Goal: Information Seeking & Learning: Find specific page/section

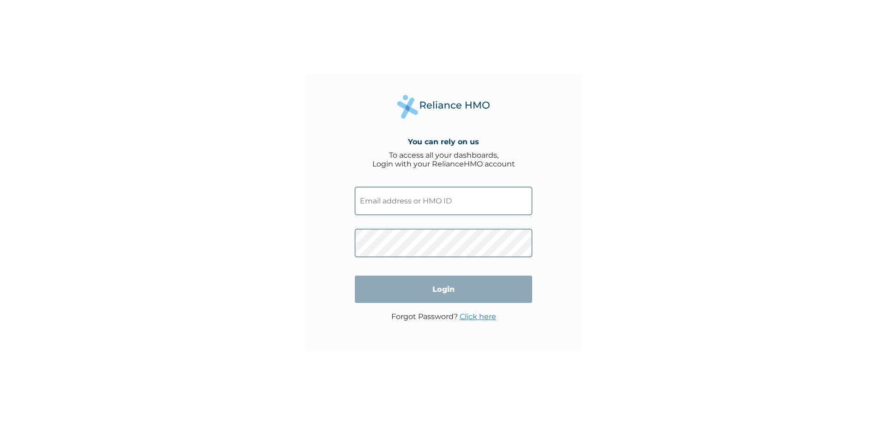
click at [379, 200] on input "text" at bounding box center [443, 201] width 177 height 28
type input "dimy89236@gmail.com"
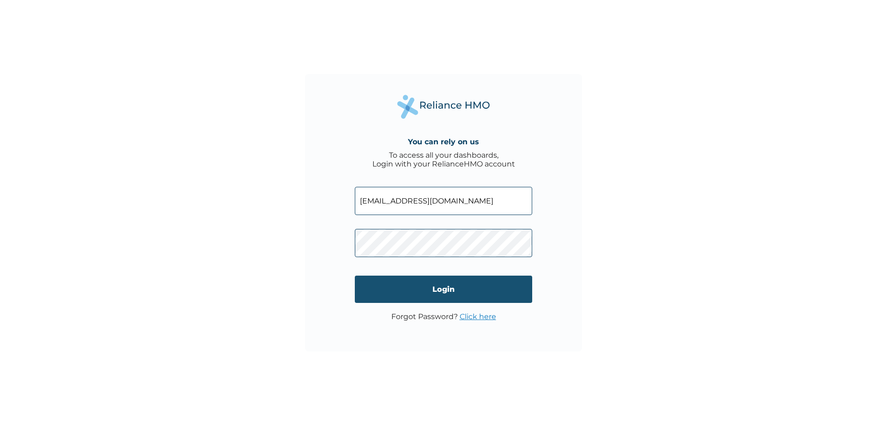
click at [384, 287] on input "Login" at bounding box center [443, 288] width 177 height 27
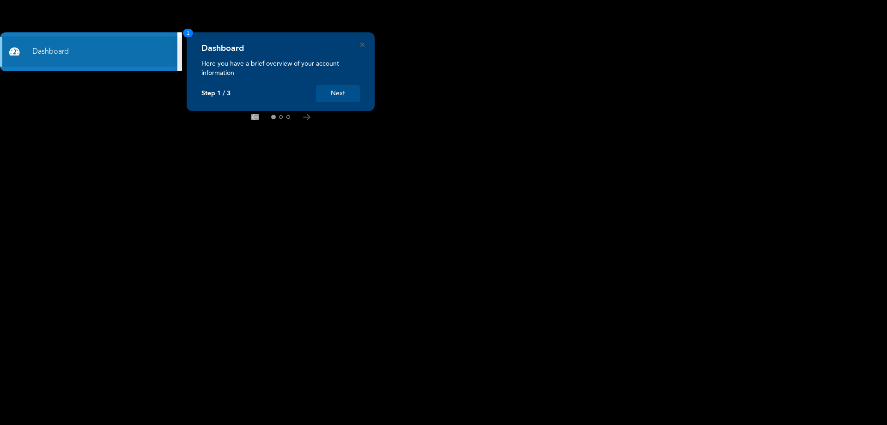
click at [336, 94] on button "Next" at bounding box center [338, 93] width 44 height 17
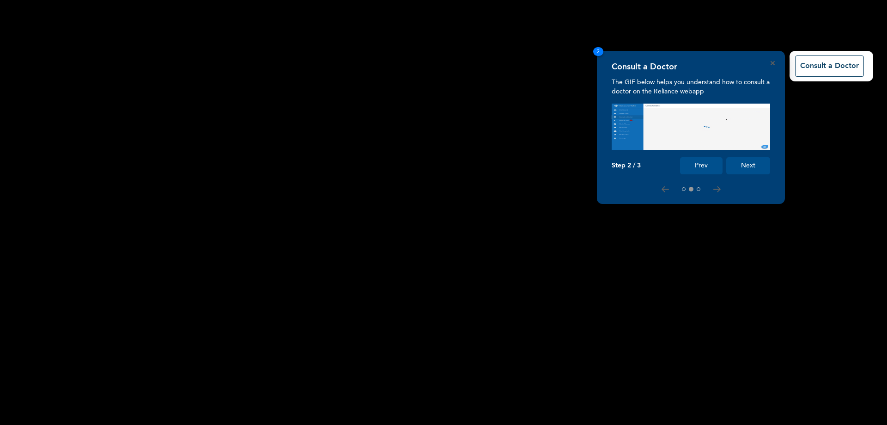
click at [746, 162] on rect at bounding box center [443, 212] width 887 height 425
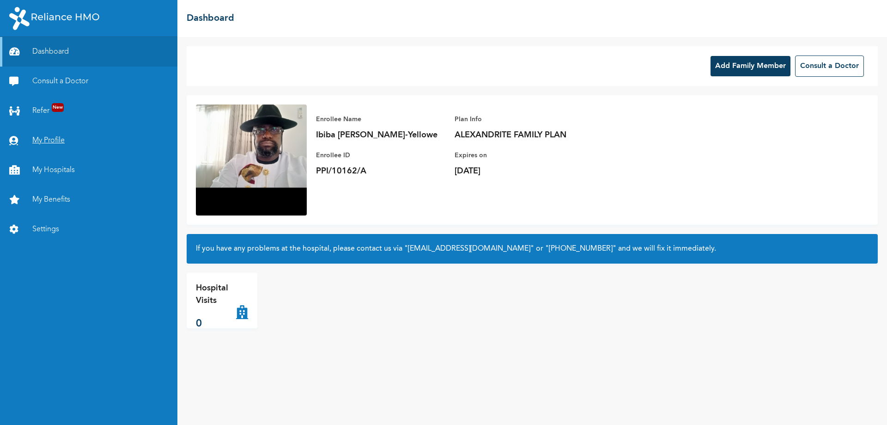
click at [52, 140] on link "My Profile" at bounding box center [88, 141] width 177 height 30
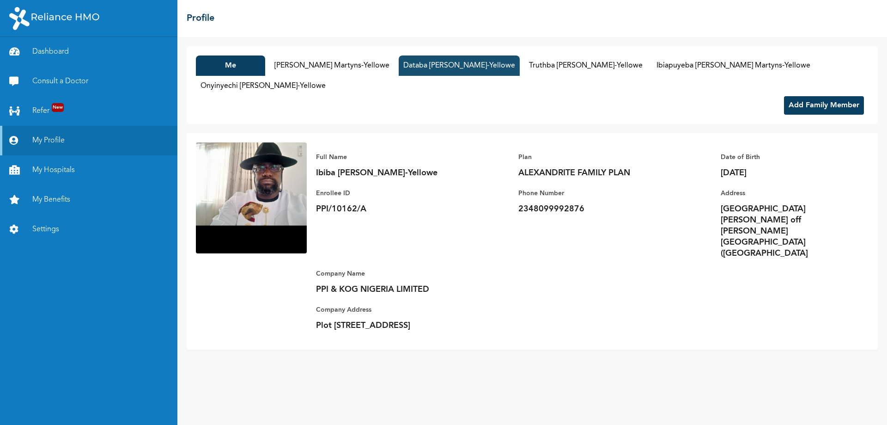
click at [435, 64] on button "Databa [PERSON_NAME]-Yellowe" at bounding box center [459, 65] width 121 height 20
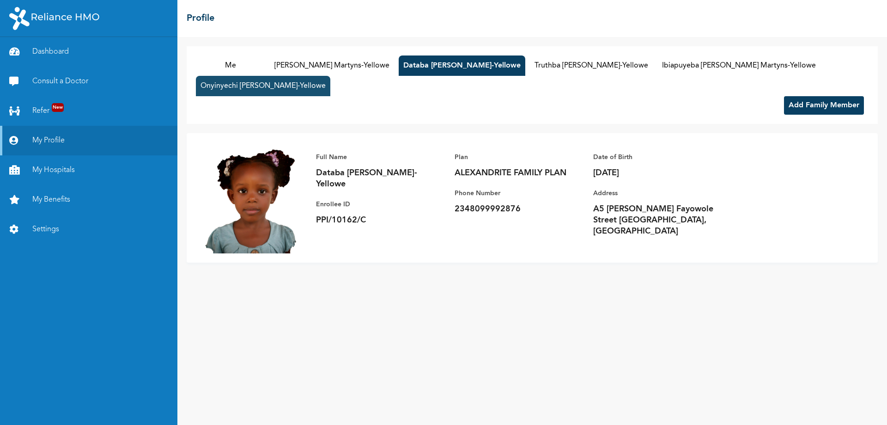
click at [269, 79] on button "Onyinyechi [PERSON_NAME]-Yellowe" at bounding box center [263, 86] width 134 height 20
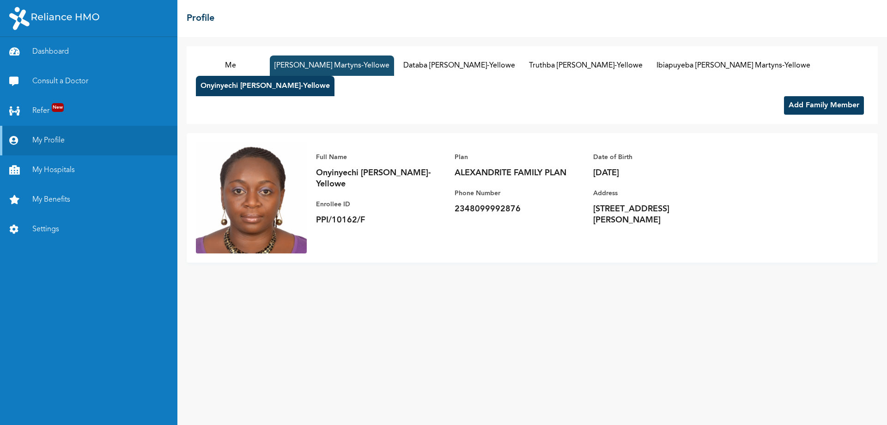
click at [392, 60] on button "[PERSON_NAME] Martyns-Yellowe" at bounding box center [332, 65] width 124 height 20
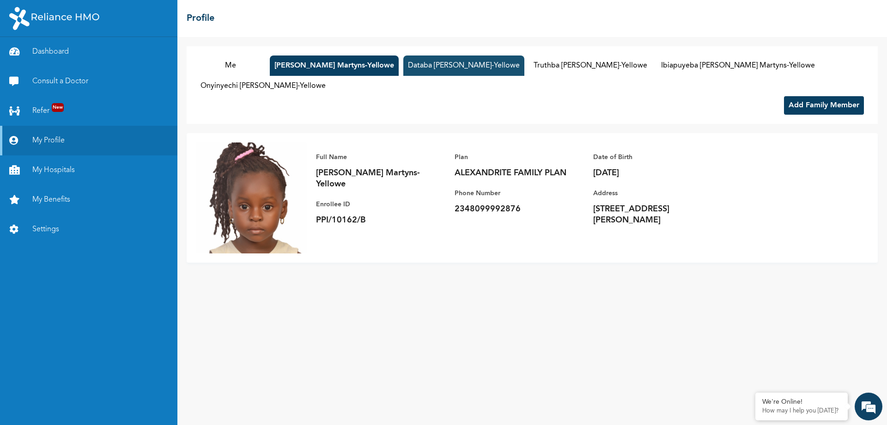
click at [435, 62] on button "Databa [PERSON_NAME]-Yellowe" at bounding box center [463, 65] width 121 height 20
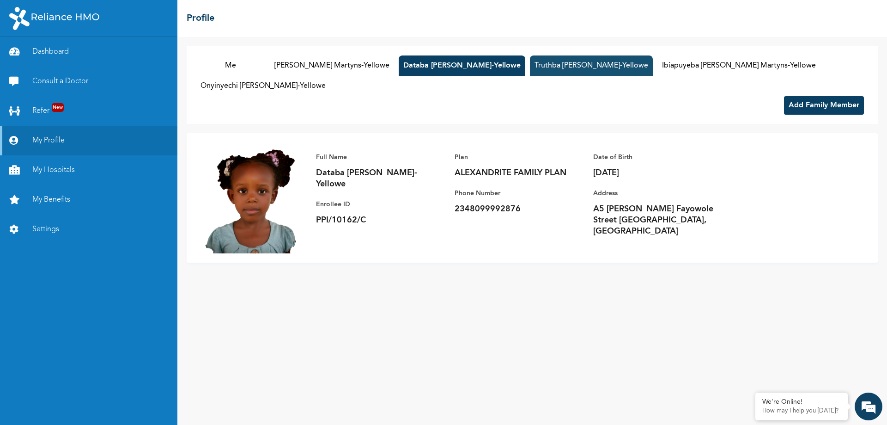
click at [575, 59] on button "Truthba [PERSON_NAME]-Yellowe" at bounding box center [591, 65] width 123 height 20
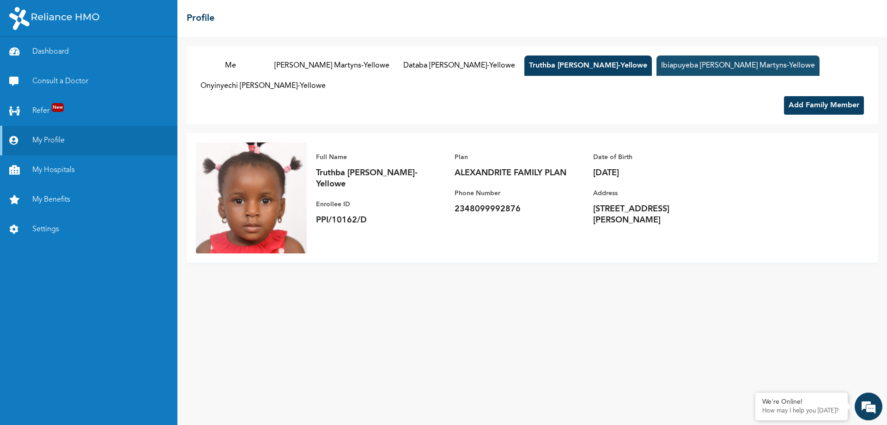
click at [720, 61] on button "Ibiapuyeba [PERSON_NAME] Martyns-Yellowe" at bounding box center [738, 65] width 163 height 20
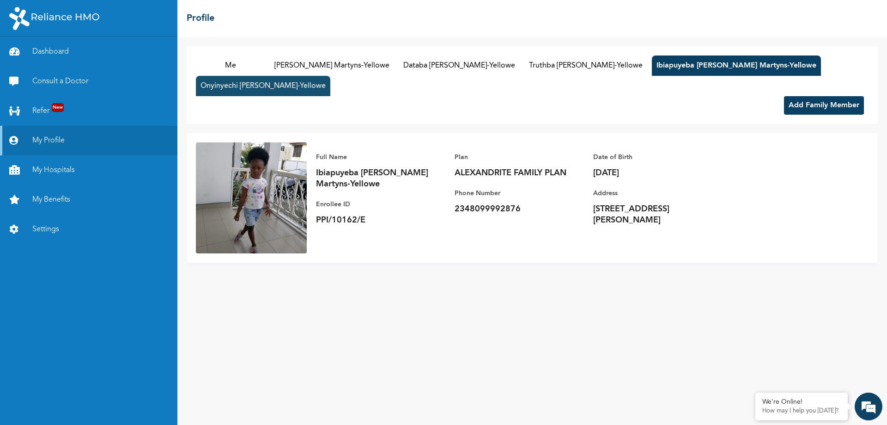
click at [310, 88] on button "Onyinyechi [PERSON_NAME]-Yellowe" at bounding box center [263, 86] width 134 height 20
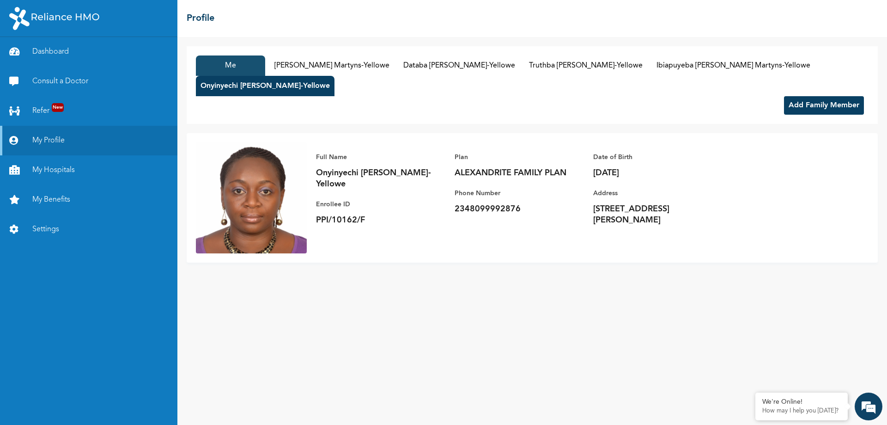
click at [248, 68] on button "Me" at bounding box center [230, 65] width 69 height 20
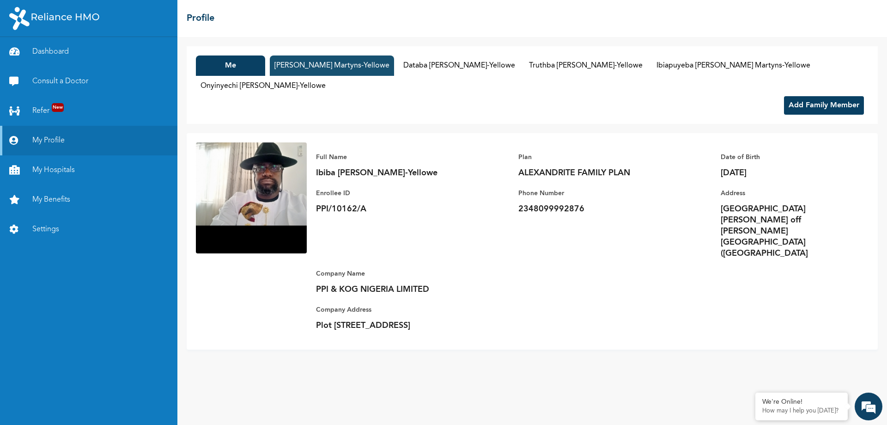
click at [333, 60] on button "[PERSON_NAME] Martyns-Yellowe" at bounding box center [332, 65] width 124 height 20
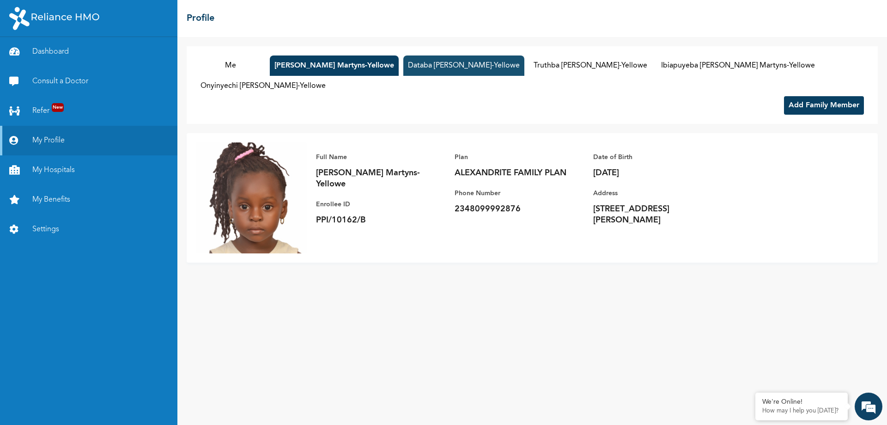
click at [457, 62] on button "Databa [PERSON_NAME]-Yellowe" at bounding box center [463, 65] width 121 height 20
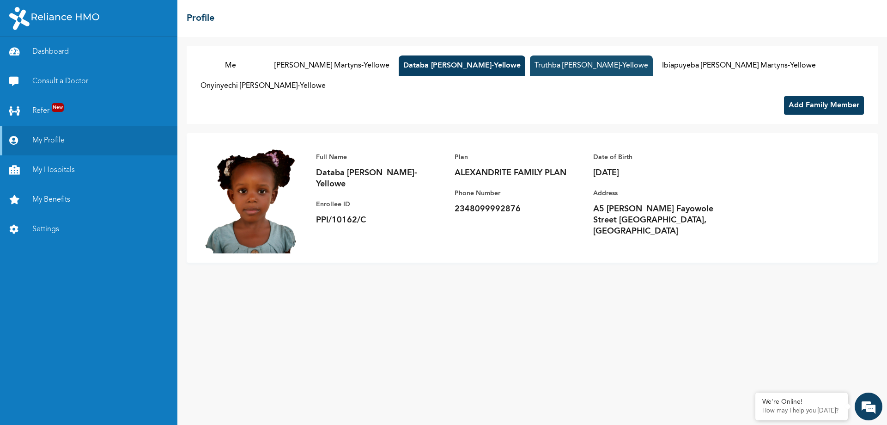
click at [577, 63] on button "Truthba [PERSON_NAME]-Yellowe" at bounding box center [591, 65] width 123 height 20
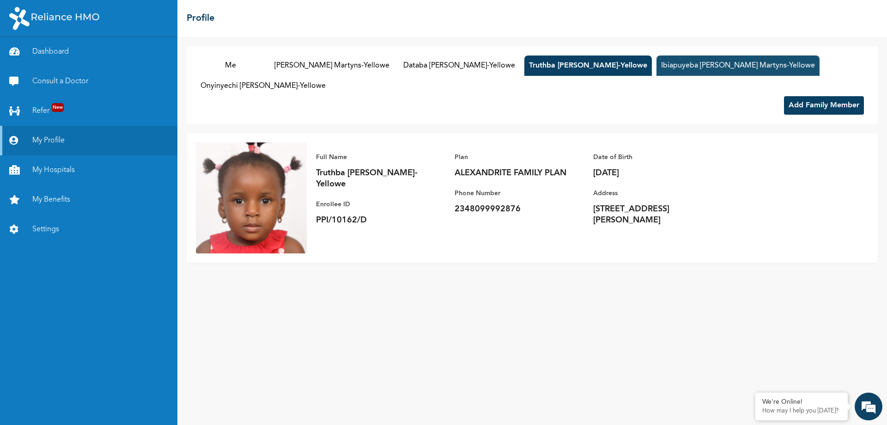
click at [765, 61] on button "Ibiapuyeba [PERSON_NAME] Martyns-Yellowe" at bounding box center [738, 65] width 163 height 20
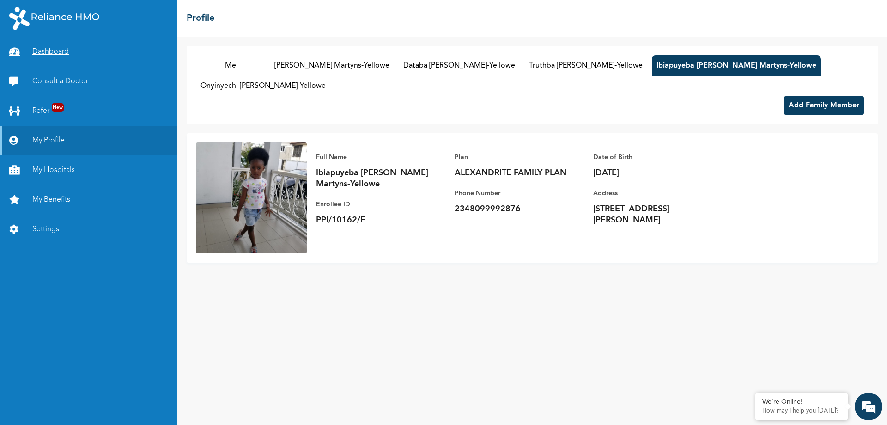
click at [47, 52] on link "Dashboard" at bounding box center [88, 52] width 177 height 30
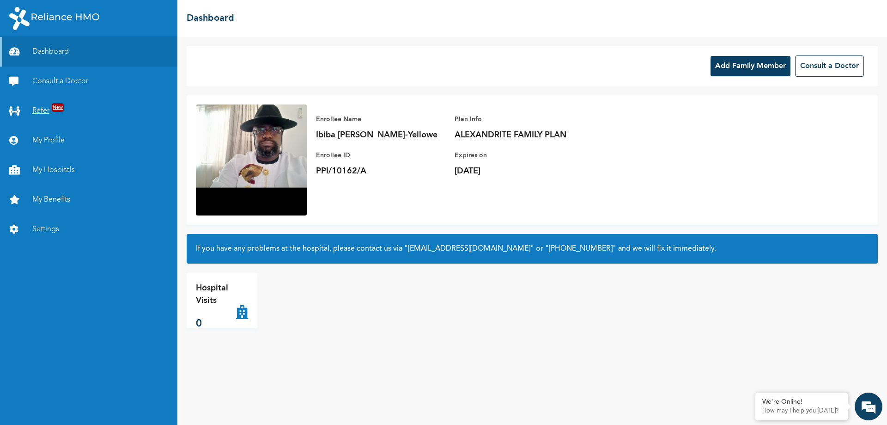
click at [47, 109] on link "Refer New" at bounding box center [88, 111] width 177 height 30
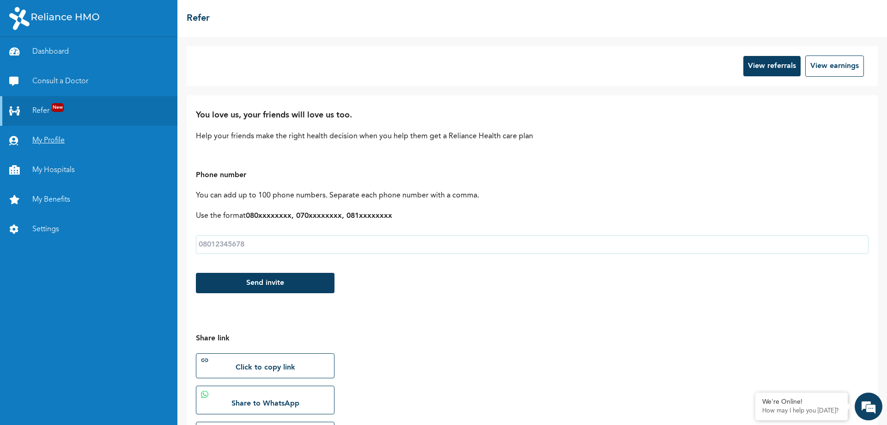
click at [47, 132] on link "My Profile" at bounding box center [88, 141] width 177 height 30
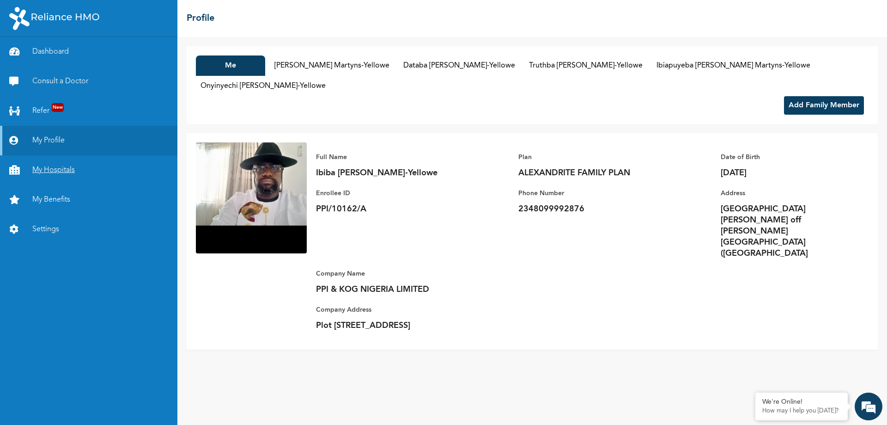
click at [50, 167] on link "My Hospitals" at bounding box center [88, 170] width 177 height 30
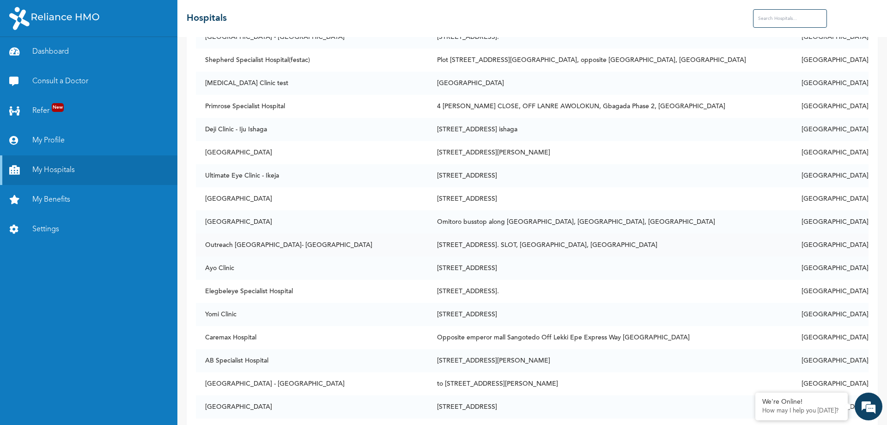
scroll to position [3519, 0]
drag, startPoint x: 469, startPoint y: 268, endPoint x: 466, endPoint y: 242, distance: 26.4
click at [458, 291] on td "[STREET_ADDRESS]." at bounding box center [610, 290] width 365 height 23
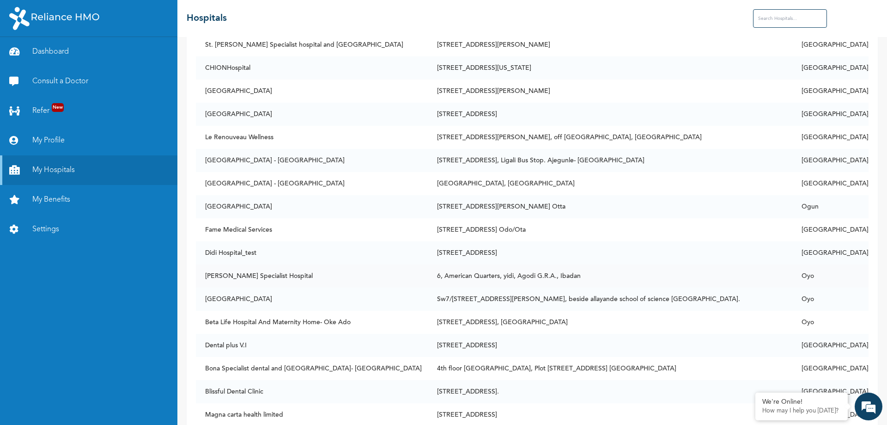
scroll to position [4049, 0]
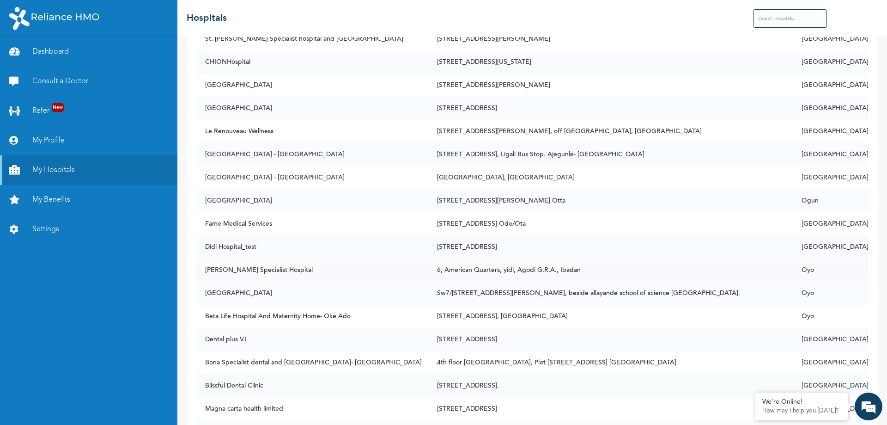
drag, startPoint x: 418, startPoint y: 278, endPoint x: 418, endPoint y: 267, distance: 11.1
click at [418, 267] on td "[PERSON_NAME] Specialist Hospital" at bounding box center [312, 269] width 232 height 23
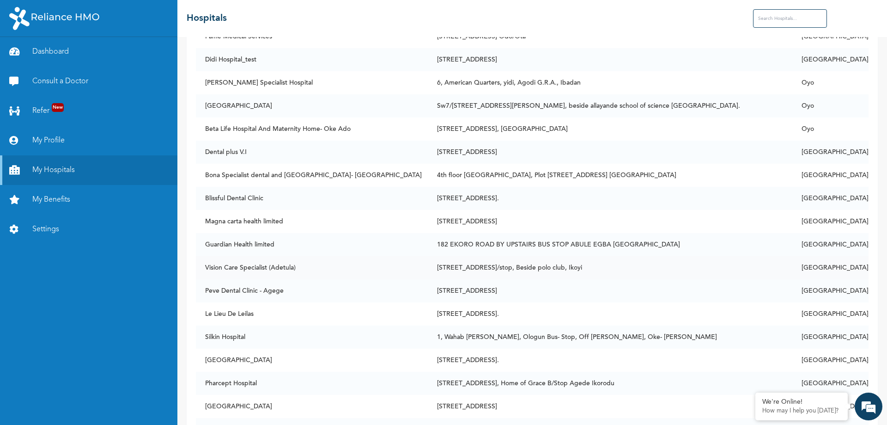
scroll to position [4236, 0]
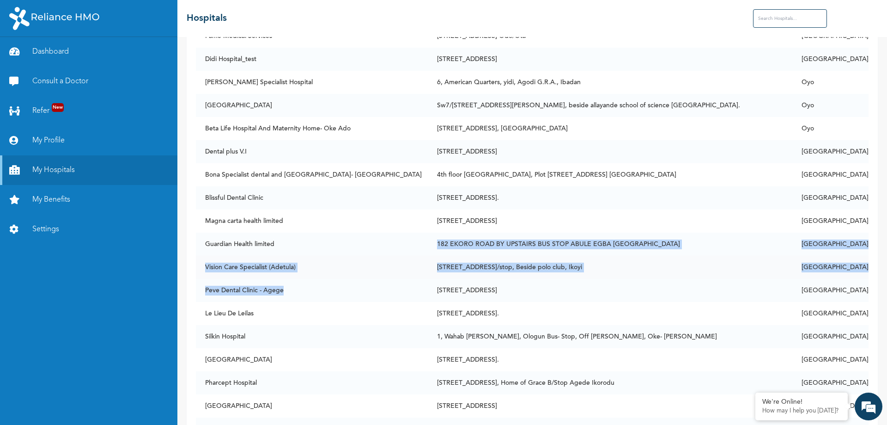
drag, startPoint x: 396, startPoint y: 289, endPoint x: 394, endPoint y: 274, distance: 15.4
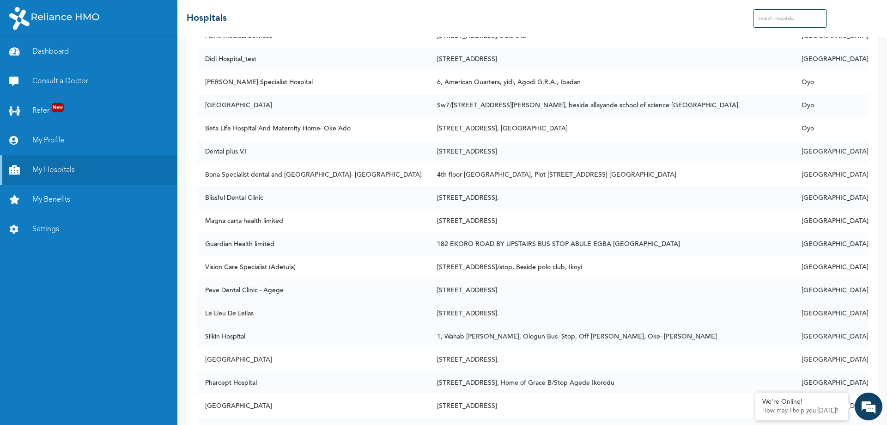
click at [377, 314] on td "Le Lieu De Leilas" at bounding box center [312, 313] width 232 height 23
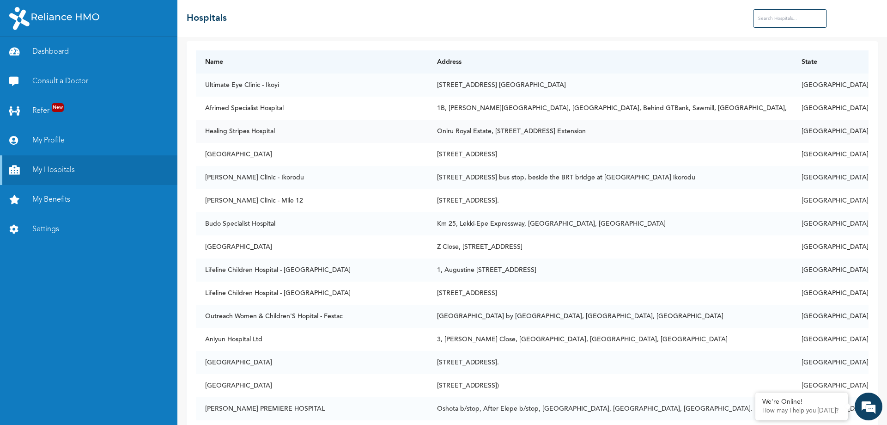
scroll to position [0, 0]
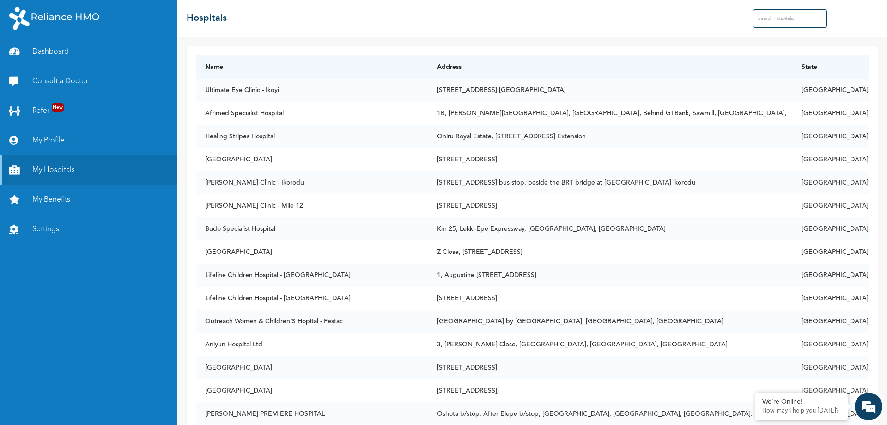
click at [49, 231] on link "Settings" at bounding box center [88, 229] width 177 height 30
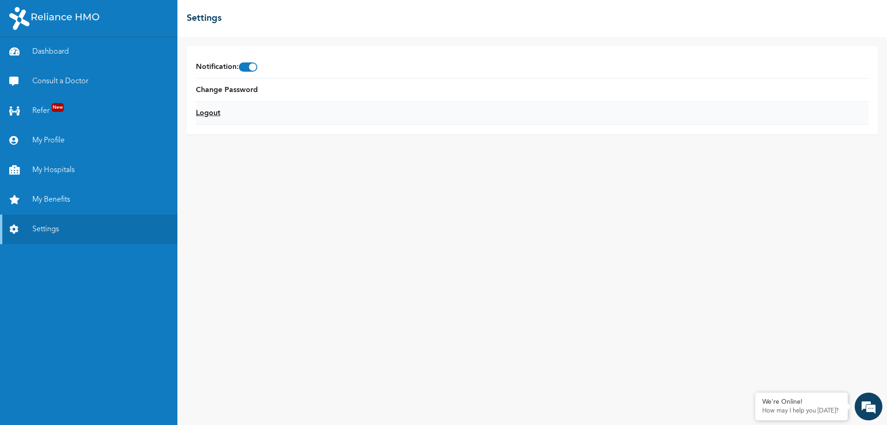
click at [205, 110] on link "Logout" at bounding box center [208, 113] width 24 height 11
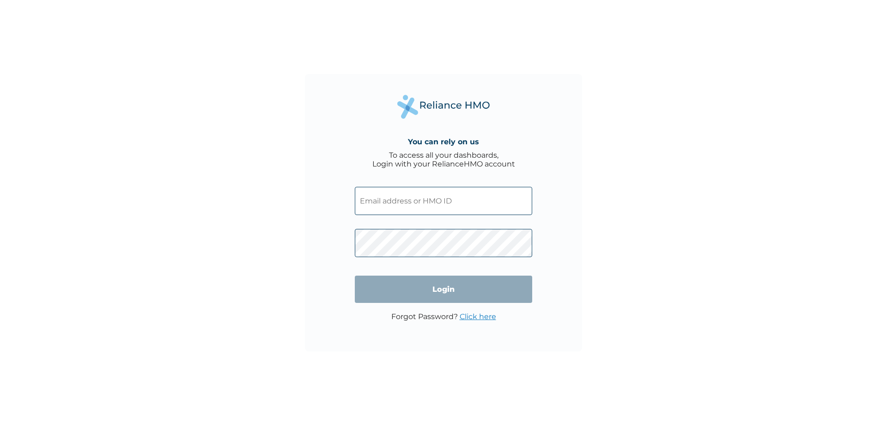
drag, startPoint x: 813, startPoint y: 1, endPoint x: 625, endPoint y: 249, distance: 311.4
click at [625, 249] on div "You can rely on us To access all your dashboards, Login with your RelianceHMO a…" at bounding box center [443, 212] width 887 height 425
